Goal: Information Seeking & Learning: Learn about a topic

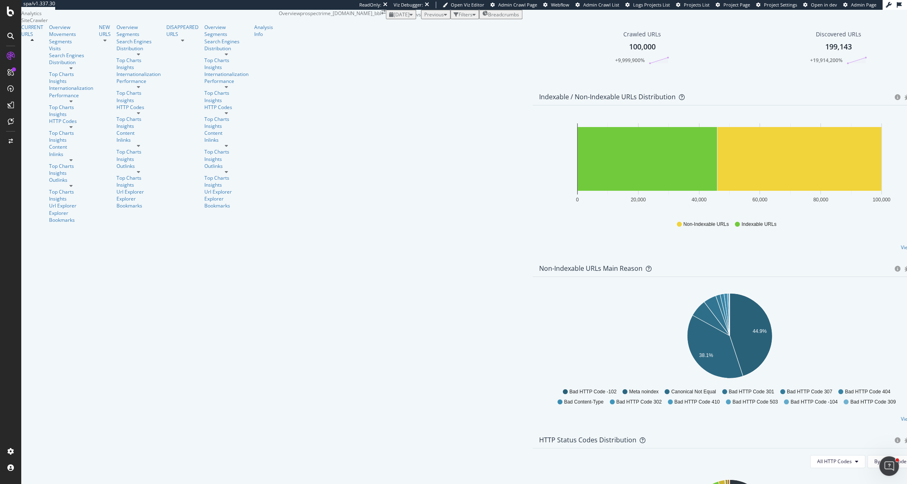
scroll to position [112, 0]
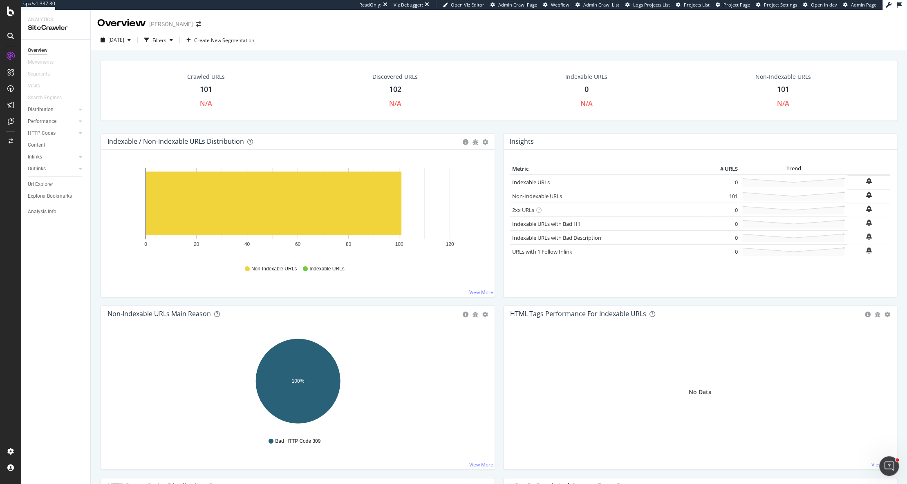
click at [561, 297] on div "Insights × Close Chart overview-insight-panel - API Requests List Area Type Req…" at bounding box center [700, 219] width 402 height 172
